Goal: Task Accomplishment & Management: Complete application form

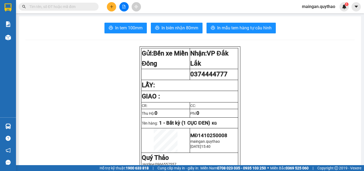
drag, startPoint x: 0, startPoint y: 0, endPoint x: 193, endPoint y: 55, distance: 200.7
click at [200, 58] on td "Nhận: VP Đắk Lắk" at bounding box center [214, 58] width 48 height 21
click at [110, 5] on icon "plus" at bounding box center [112, 7] width 4 height 4
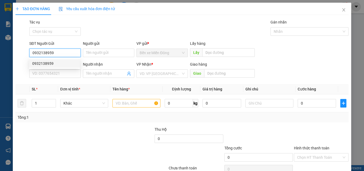
type input "0932138959"
drag, startPoint x: 48, startPoint y: 59, endPoint x: 56, endPoint y: 64, distance: 10.3
click at [48, 59] on div "0932138959 0932138959" at bounding box center [54, 63] width 51 height 11
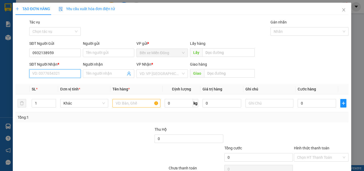
drag, startPoint x: 55, startPoint y: 73, endPoint x: 58, endPoint y: 76, distance: 4.2
click at [55, 73] on input "SĐT Người Nhận *" at bounding box center [54, 73] width 51 height 9
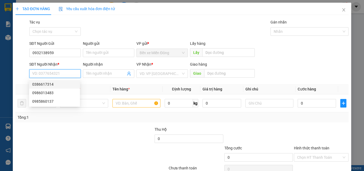
click at [45, 83] on div "0386617314" at bounding box center [54, 84] width 44 height 6
type input "0386617314"
type input "TÂN LẬP"
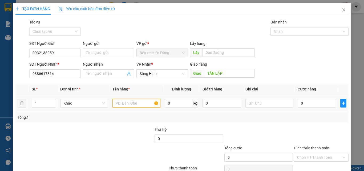
drag, startPoint x: 139, startPoint y: 100, endPoint x: 145, endPoint y: 104, distance: 7.7
click at [145, 104] on input "text" at bounding box center [136, 103] width 48 height 9
type input "1 CUỘN + 1 THUNGF"
click at [305, 99] on td "0" at bounding box center [317, 103] width 43 height 18
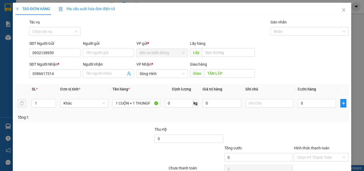
click at [308, 110] on td "0" at bounding box center [317, 103] width 43 height 18
click at [311, 104] on input "0" at bounding box center [317, 103] width 38 height 9
type input "01"
type input "1"
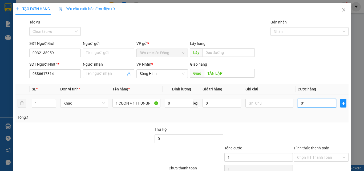
type input "015"
type input "15"
type input "0.150"
type input "150"
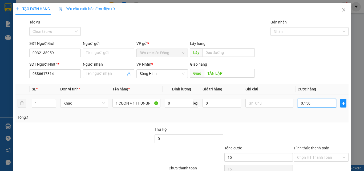
type input "150"
click at [316, 127] on div "Transit Pickup Surcharge Ids Transit Deliver Surcharge Ids Transit Deliver Surc…" at bounding box center [181, 103] width 333 height 168
type input "150.000"
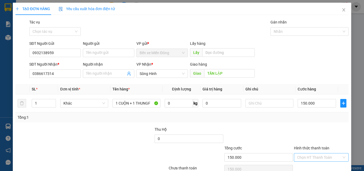
click at [318, 157] on input "Hình thức thanh toán" at bounding box center [319, 157] width 44 height 8
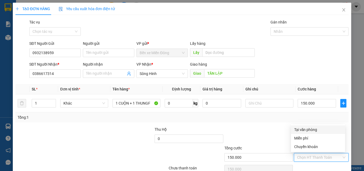
drag, startPoint x: 306, startPoint y: 133, endPoint x: 307, endPoint y: 128, distance: 4.7
click at [307, 130] on div "Tại văn phòng" at bounding box center [318, 129] width 54 height 9
type input "0"
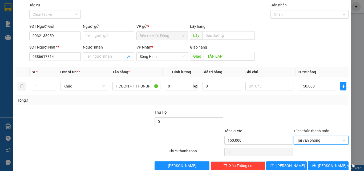
scroll to position [26, 0]
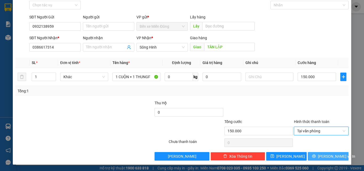
click at [318, 159] on button "[PERSON_NAME] và In" at bounding box center [328, 156] width 41 height 9
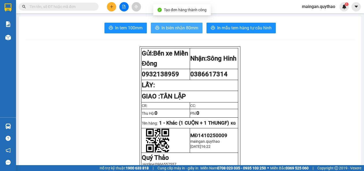
drag, startPoint x: 187, startPoint y: 31, endPoint x: 184, endPoint y: 27, distance: 5.1
click at [184, 27] on span "In biên nhận 80mm" at bounding box center [179, 28] width 37 height 7
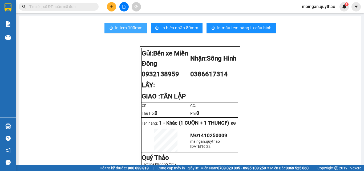
click at [120, 25] on span "In tem 100mm" at bounding box center [128, 28] width 27 height 7
